Goal: Book appointment/travel/reservation

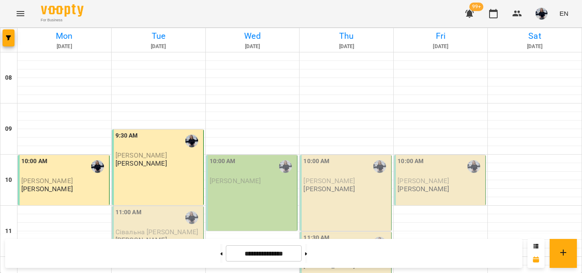
scroll to position [85, 0]
click at [168, 208] on div "11:00 AM" at bounding box center [159, 218] width 86 height 20
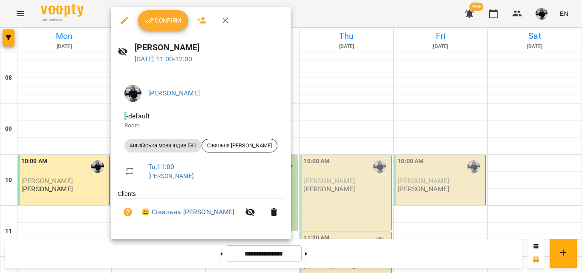
click at [166, 27] on button "Confirm" at bounding box center [163, 20] width 50 height 20
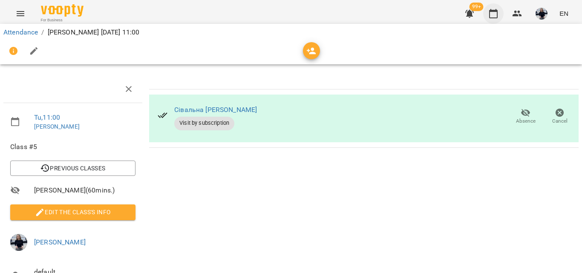
click at [493, 15] on icon "button" at bounding box center [494, 14] width 10 height 10
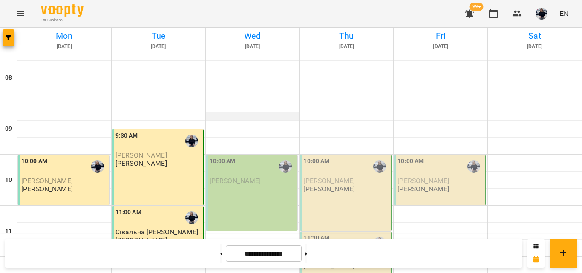
scroll to position [43, 0]
